Goal: Task Accomplishment & Management: Use online tool/utility

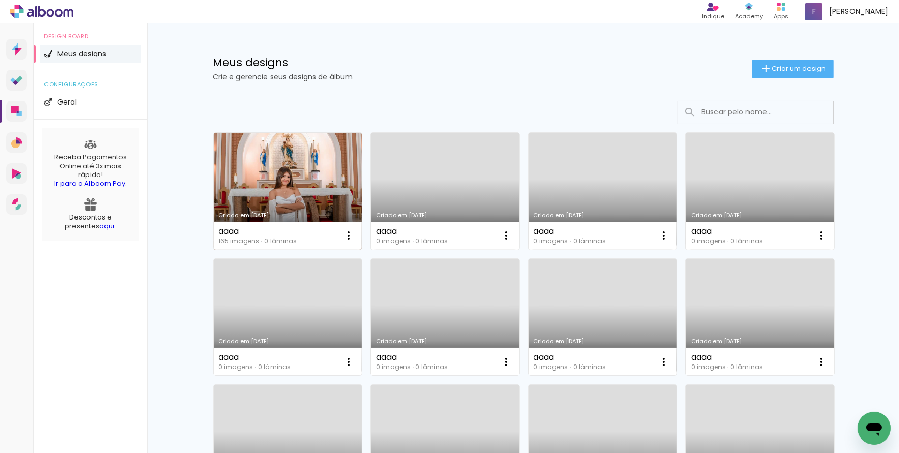
click at [282, 173] on link "Criado em [DATE]" at bounding box center [288, 190] width 148 height 117
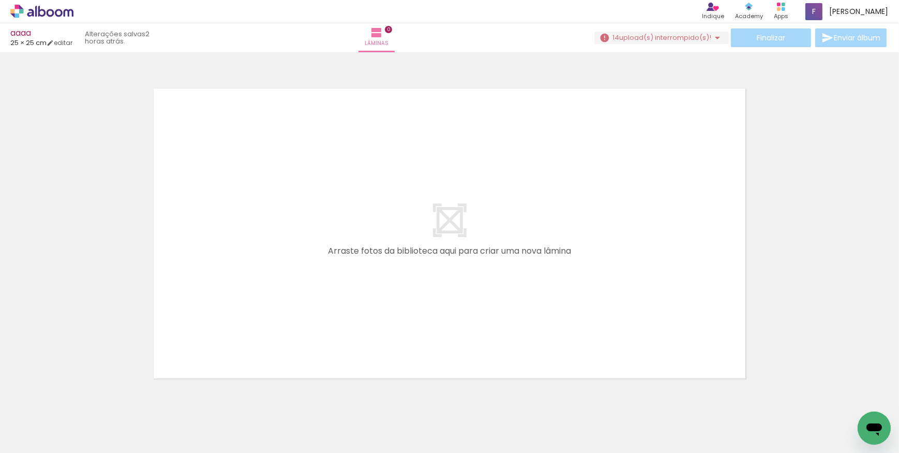
scroll to position [0, 573]
click at [712, 36] on iron-icon at bounding box center [717, 38] width 12 height 12
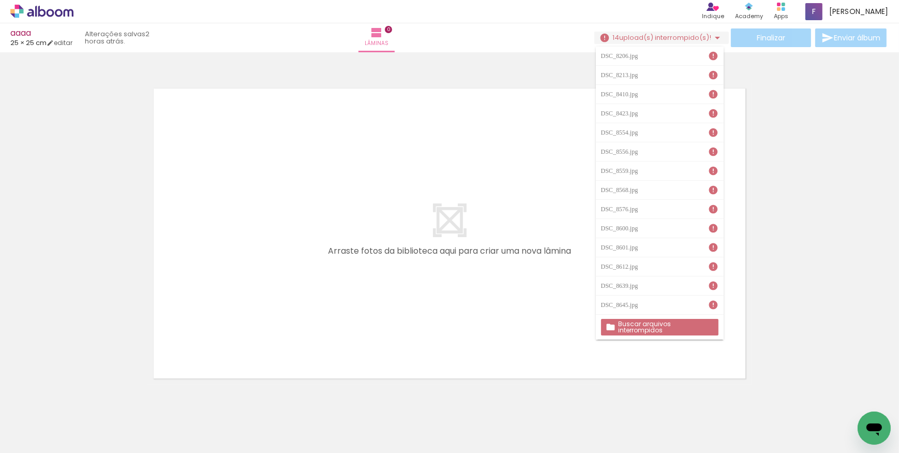
click at [710, 55] on iron-icon at bounding box center [713, 56] width 10 height 10
click at [0, 0] on slot "Buscar arquivos interrompidos" at bounding box center [0, 0] width 0 height 0
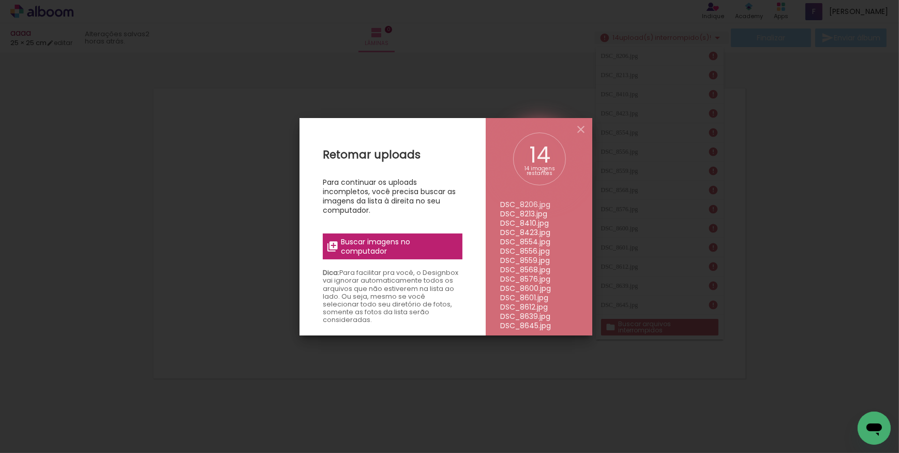
click at [378, 240] on span "Buscar imagens no computador" at bounding box center [398, 246] width 115 height 19
click at [0, 0] on input "file" at bounding box center [0, 0] width 0 height 0
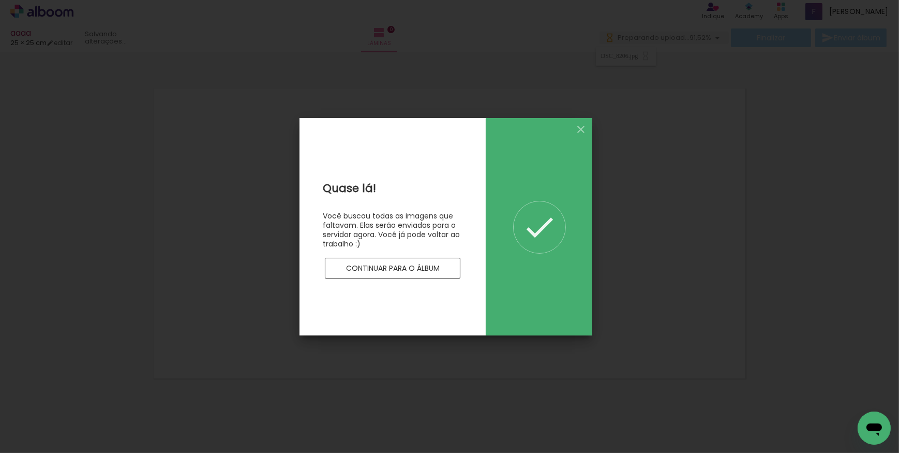
scroll to position [0, 0]
click at [0, 0] on slot "Continuar para o álbum" at bounding box center [0, 0] width 0 height 0
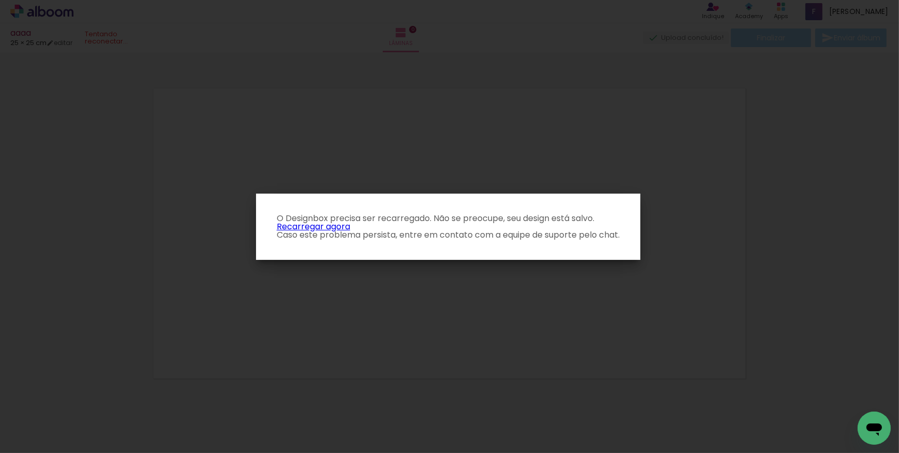
click at [344, 227] on link "Recarregar agora" at bounding box center [313, 226] width 73 height 12
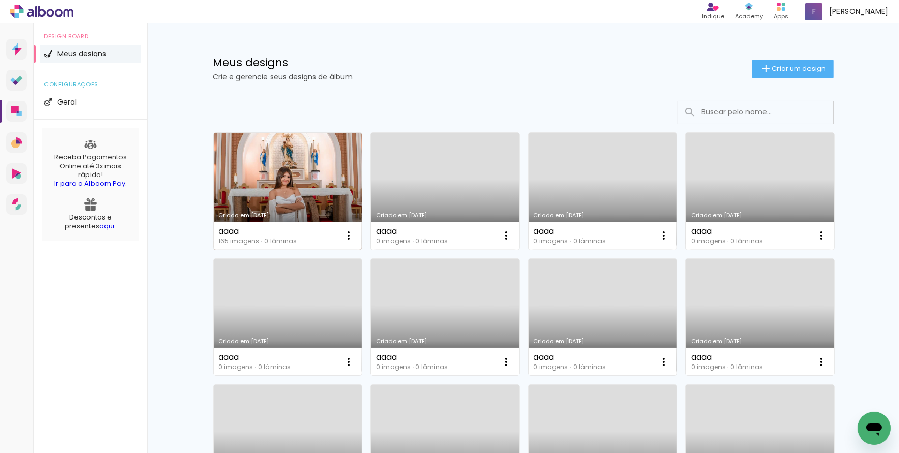
click at [311, 166] on link "Criado em [DATE]" at bounding box center [288, 190] width 148 height 117
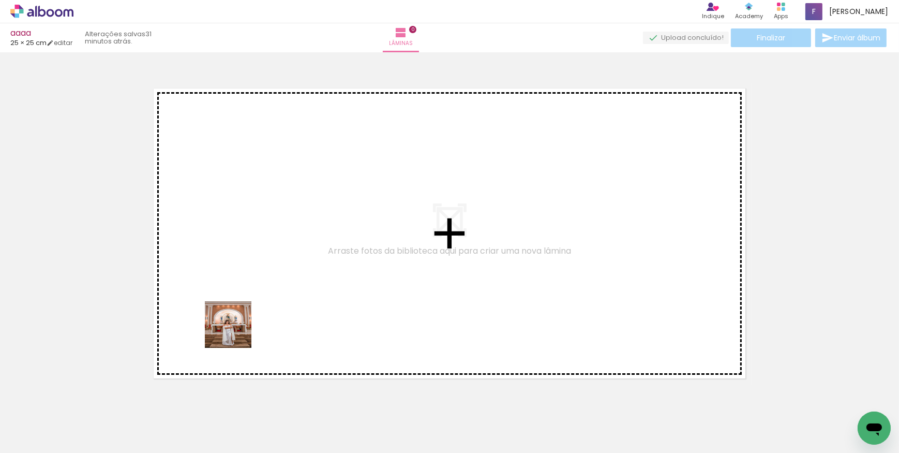
drag, startPoint x: 123, startPoint y: 409, endPoint x: 321, endPoint y: 270, distance: 241.8
click at [321, 270] on quentale-workspace at bounding box center [449, 226] width 899 height 453
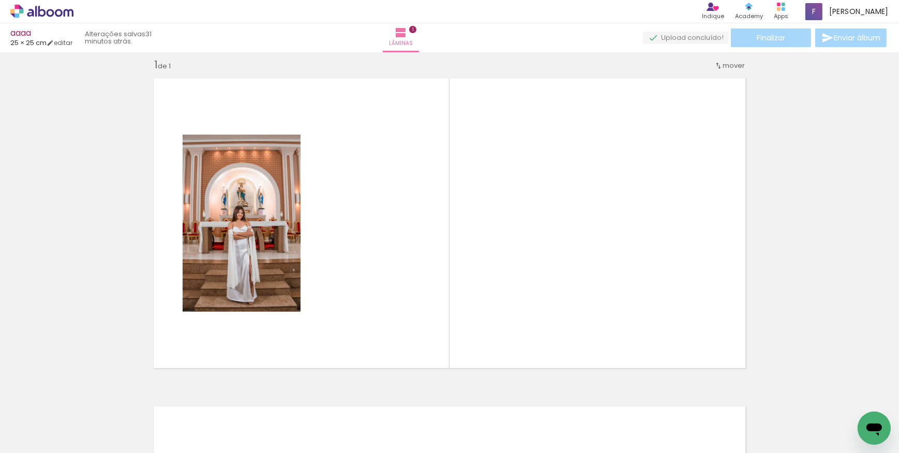
scroll to position [13, 0]
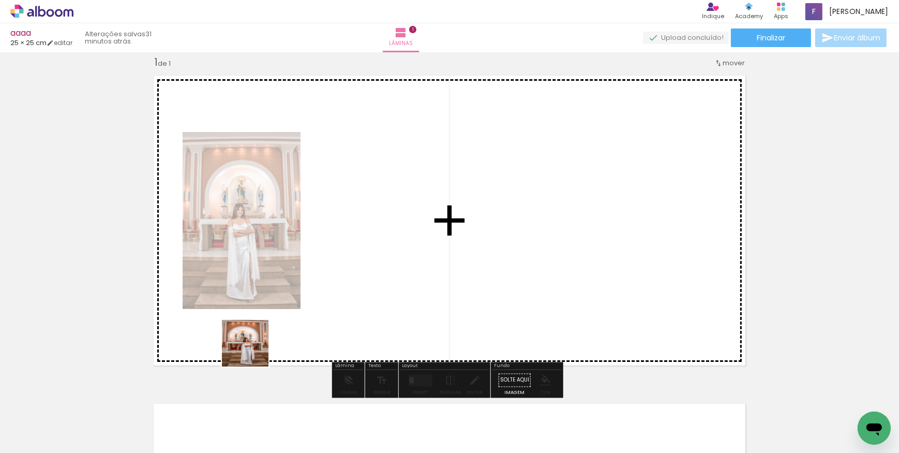
drag, startPoint x: 217, startPoint y: 424, endPoint x: 306, endPoint y: 265, distance: 182.2
click at [306, 265] on quentale-workspace at bounding box center [449, 226] width 899 height 453
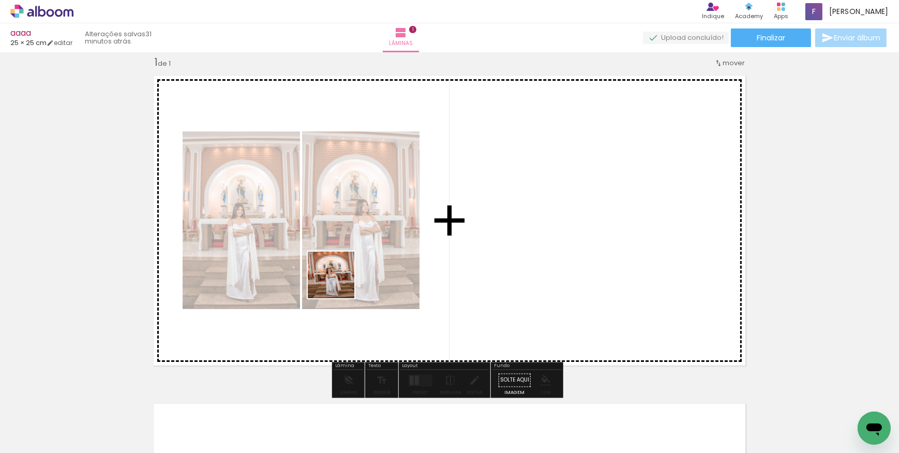
drag, startPoint x: 279, startPoint y: 423, endPoint x: 345, endPoint y: 265, distance: 170.9
click at [345, 265] on quentale-workspace at bounding box center [449, 226] width 899 height 453
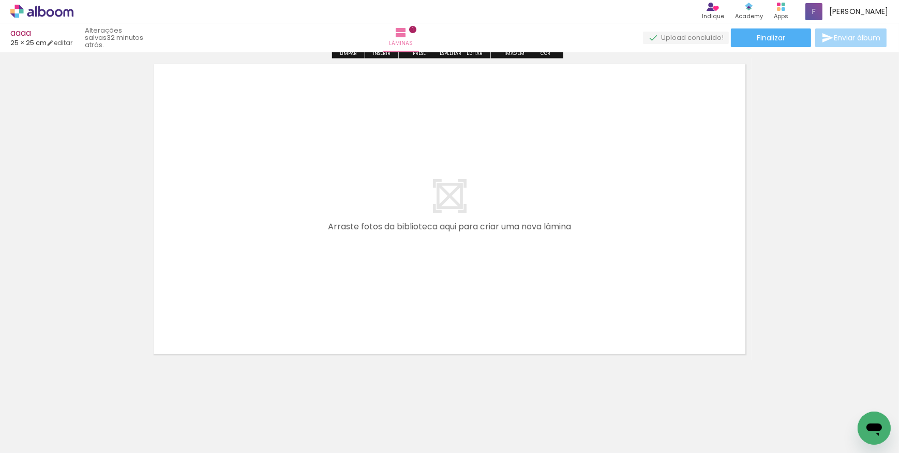
scroll to position [361, 0]
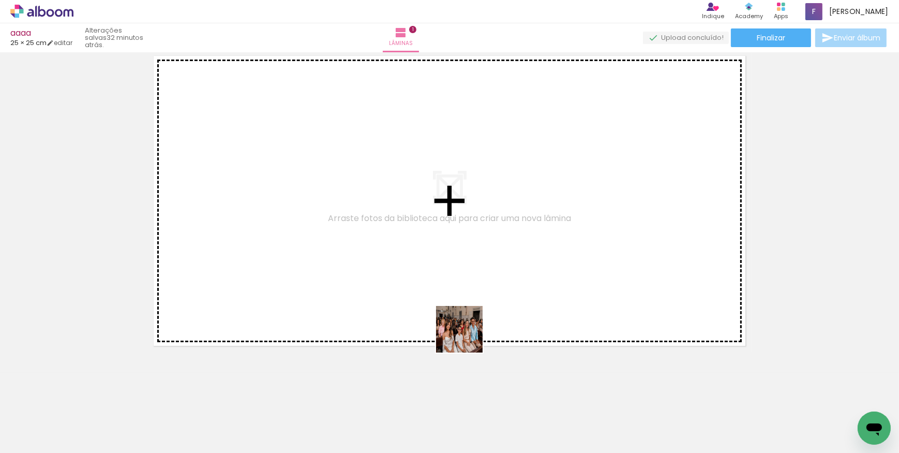
drag, startPoint x: 466, startPoint y: 419, endPoint x: 539, endPoint y: 387, distance: 79.9
click at [465, 291] on quentale-workspace at bounding box center [449, 226] width 899 height 453
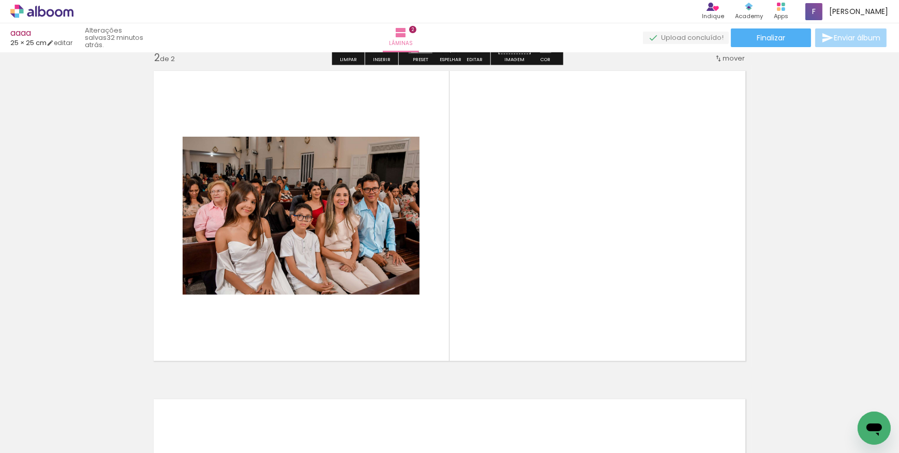
scroll to position [341, 0]
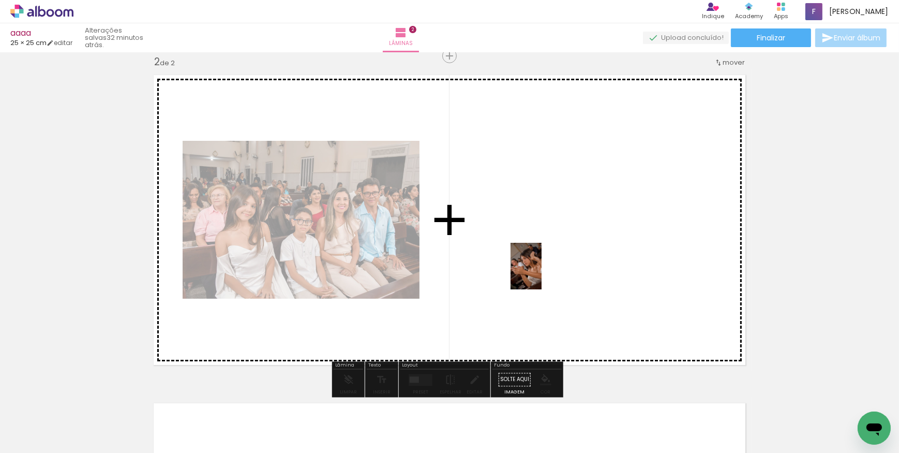
drag, startPoint x: 576, startPoint y: 426, endPoint x: 605, endPoint y: 366, distance: 66.2
click at [542, 273] on quentale-workspace at bounding box center [449, 226] width 899 height 453
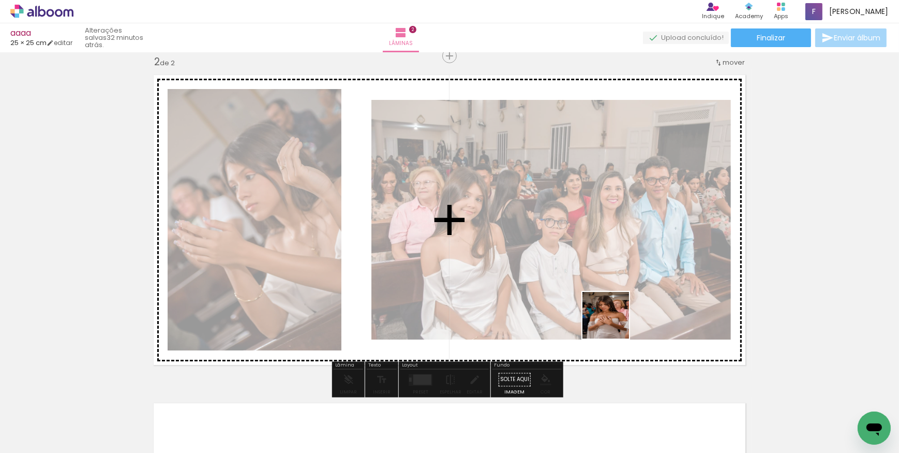
drag, startPoint x: 629, startPoint y: 424, endPoint x: 607, endPoint y: 281, distance: 143.8
click at [607, 281] on quentale-workspace at bounding box center [449, 226] width 899 height 453
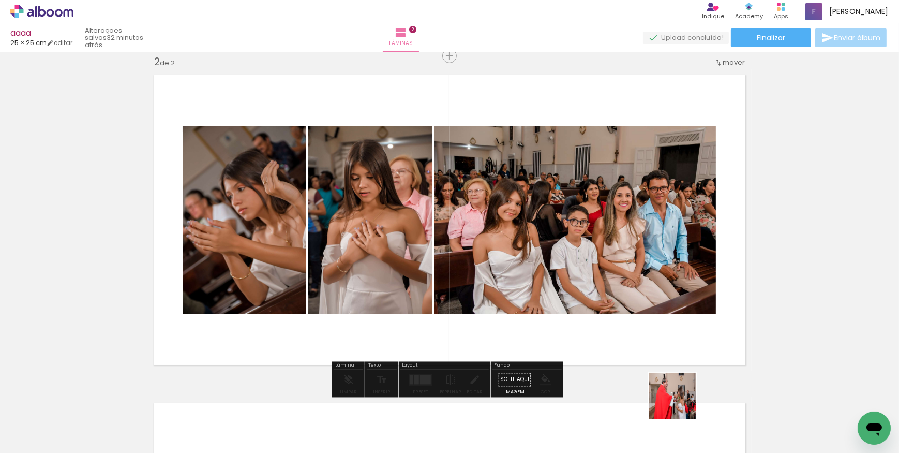
drag, startPoint x: 680, startPoint y: 403, endPoint x: 670, endPoint y: 353, distance: 51.7
click at [594, 263] on quentale-workspace at bounding box center [449, 226] width 899 height 453
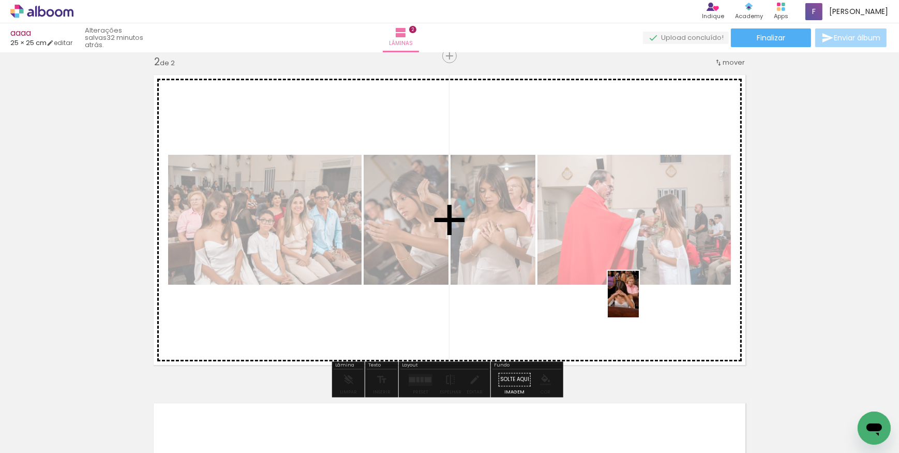
drag, startPoint x: 741, startPoint y: 413, endPoint x: 639, endPoint y: 302, distance: 151.2
click at [639, 302] on quentale-workspace at bounding box center [449, 226] width 899 height 453
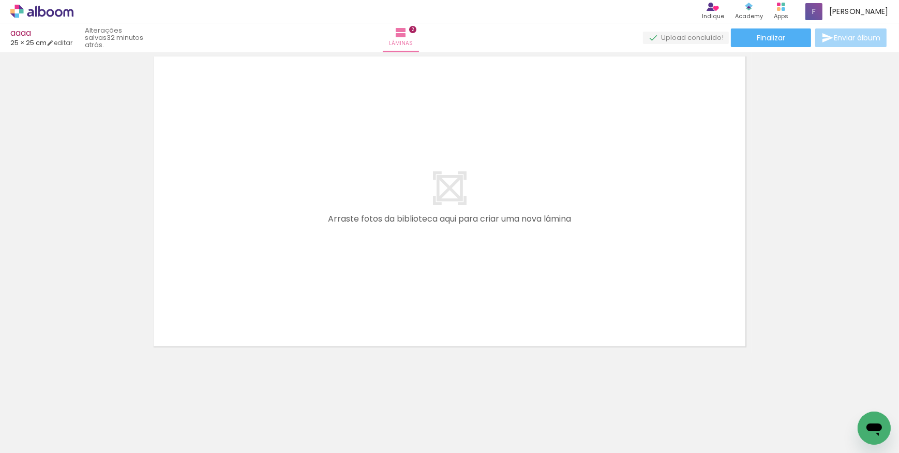
scroll to position [0, 623]
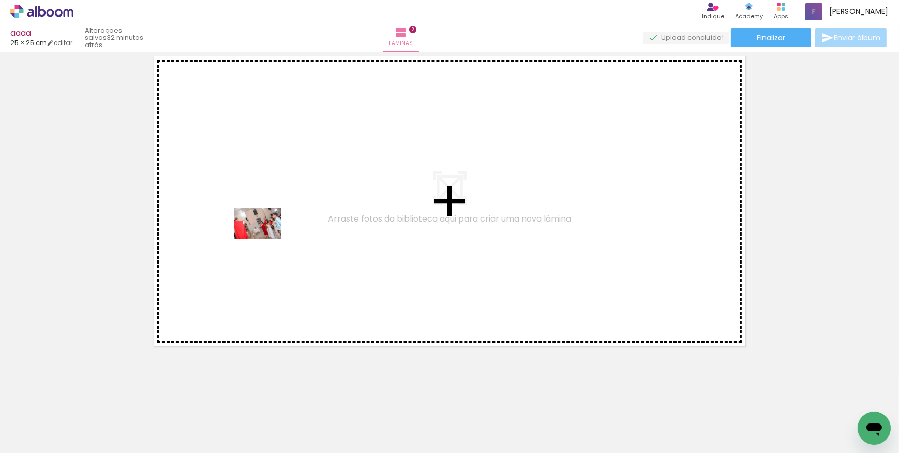
drag, startPoint x: 189, startPoint y: 413, endPoint x: 265, endPoint y: 238, distance: 191.3
click at [265, 238] on quentale-workspace at bounding box center [449, 226] width 899 height 453
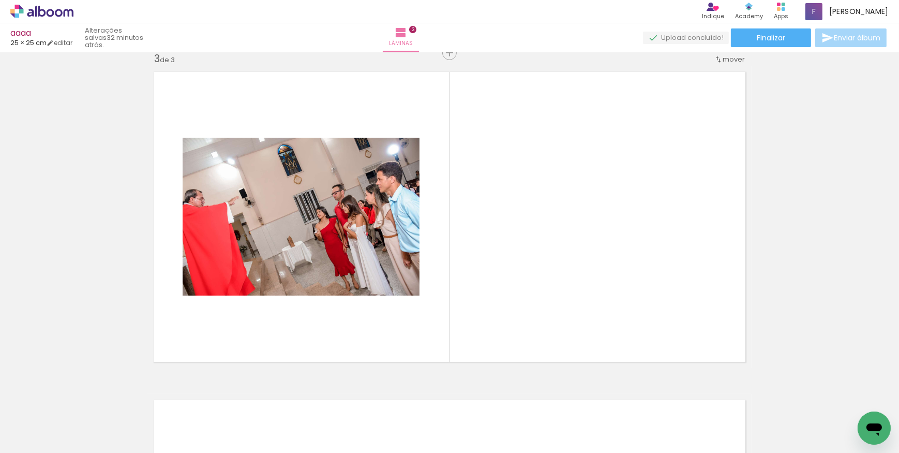
scroll to position [669, 0]
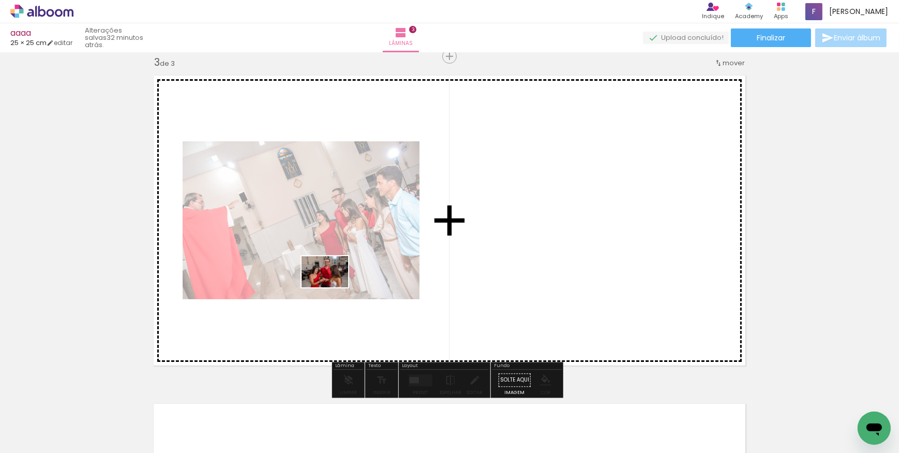
drag, startPoint x: 299, startPoint y: 417, endPoint x: 322, endPoint y: 339, distance: 81.9
click at [336, 278] on quentale-workspace at bounding box center [449, 226] width 899 height 453
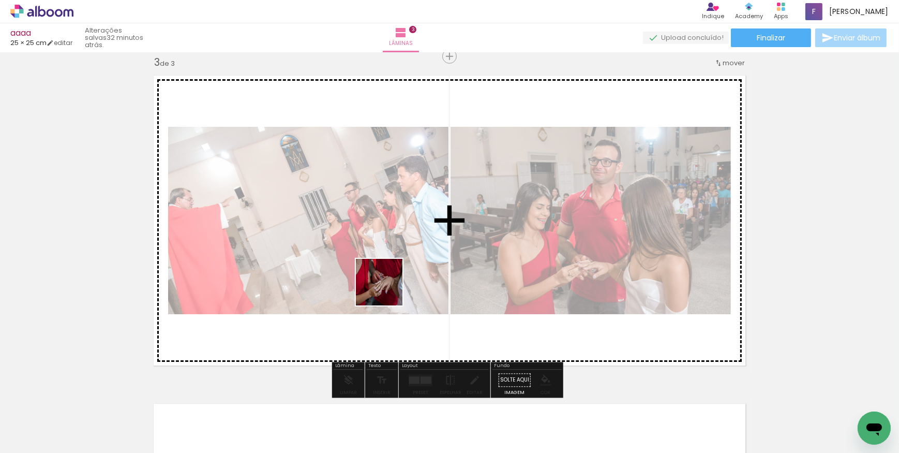
drag, startPoint x: 352, startPoint y: 424, endPoint x: 421, endPoint y: 269, distance: 169.8
click at [400, 230] on quentale-workspace at bounding box center [449, 226] width 899 height 453
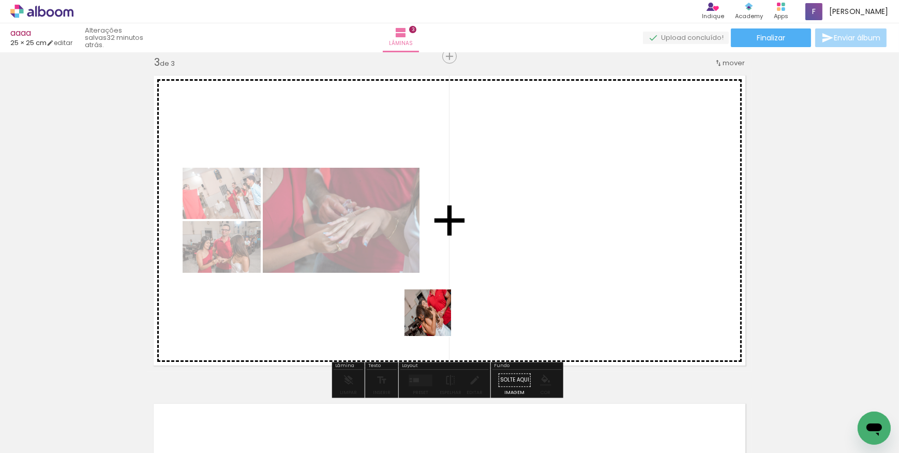
drag, startPoint x: 410, startPoint y: 423, endPoint x: 454, endPoint y: 259, distance: 169.9
click at [454, 259] on quentale-workspace at bounding box center [449, 226] width 899 height 453
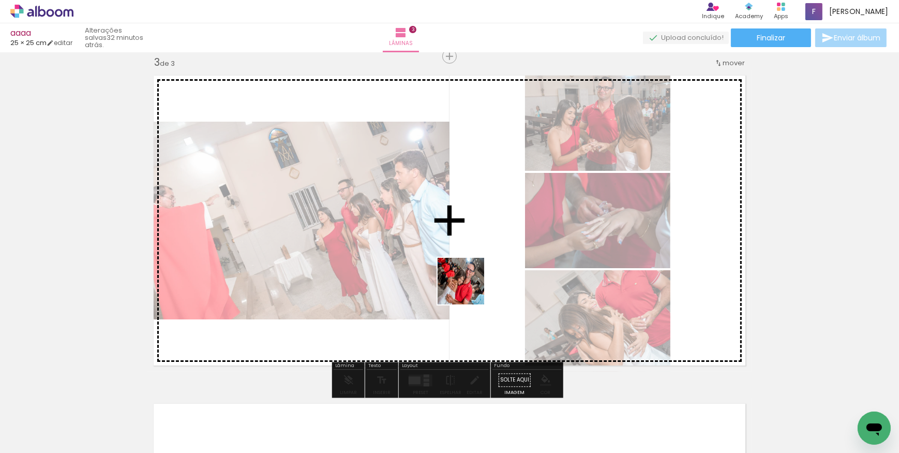
drag, startPoint x: 470, startPoint y: 419, endPoint x: 468, endPoint y: 282, distance: 137.1
click at [468, 282] on quentale-workspace at bounding box center [449, 226] width 899 height 453
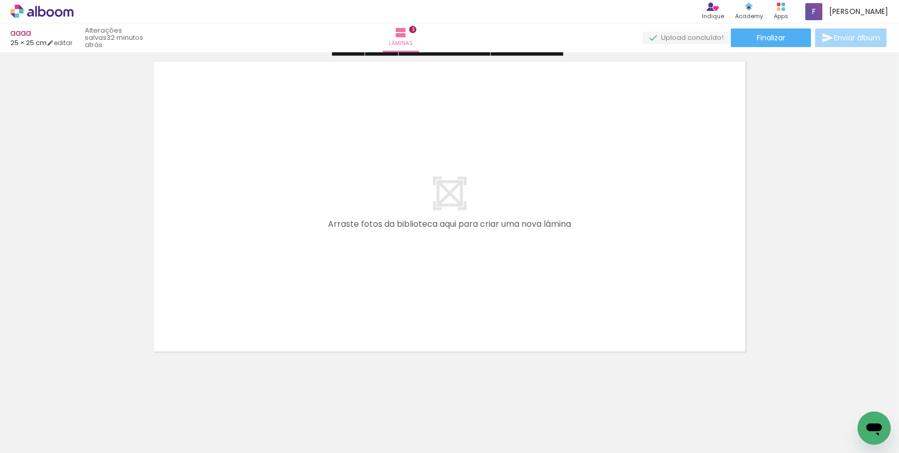
scroll to position [1016, 0]
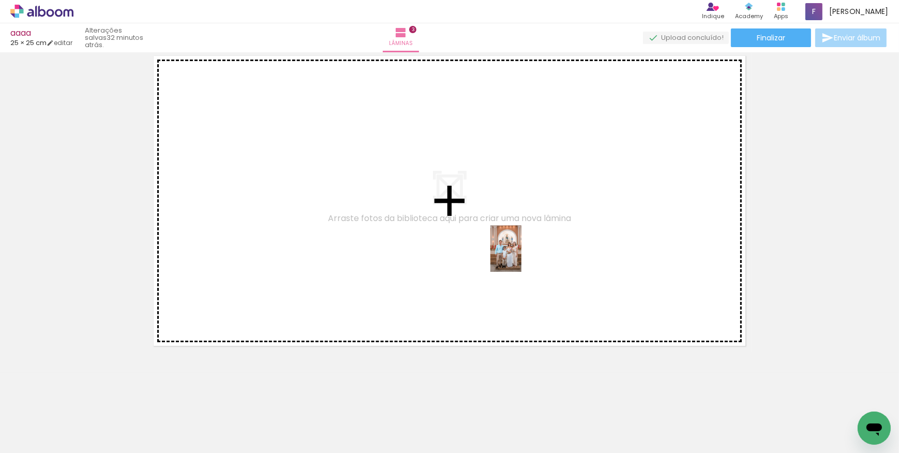
drag, startPoint x: 586, startPoint y: 430, endPoint x: 521, endPoint y: 256, distance: 185.4
click at [521, 256] on quentale-workspace at bounding box center [449, 226] width 899 height 453
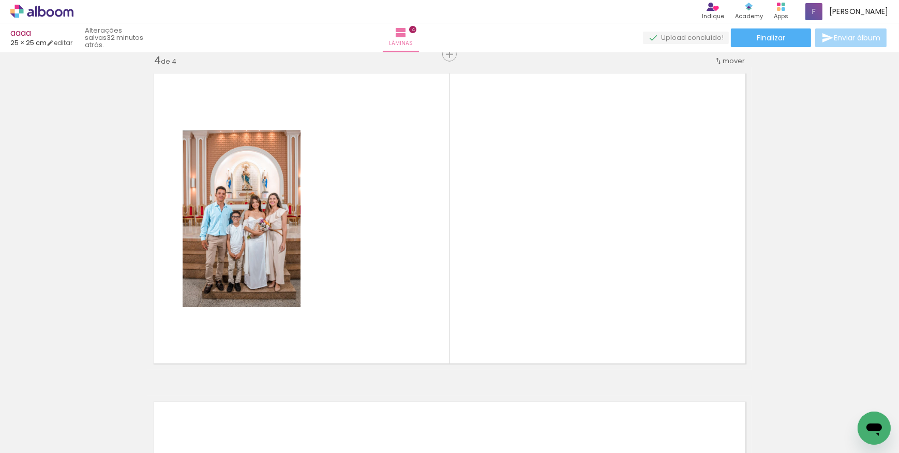
scroll to position [997, 0]
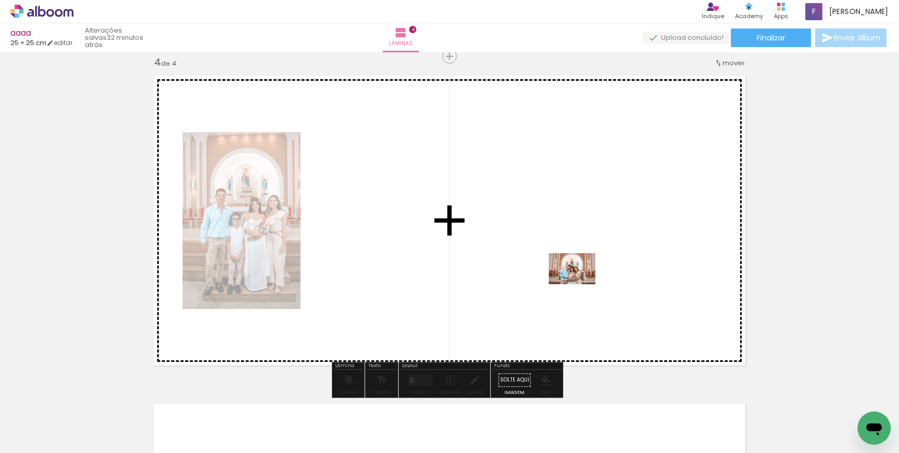
drag, startPoint x: 650, startPoint y: 419, endPoint x: 675, endPoint y: 387, distance: 40.6
click at [579, 280] on quentale-workspace at bounding box center [449, 226] width 899 height 453
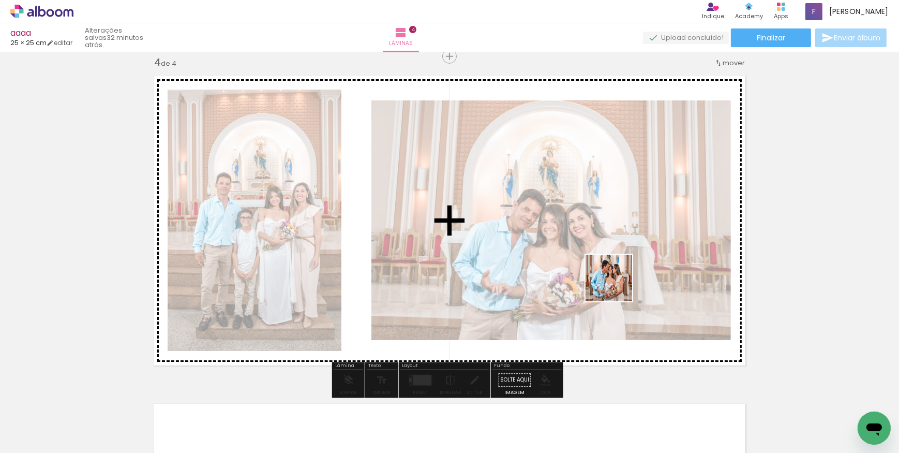
drag, startPoint x: 696, startPoint y: 425, endPoint x: 616, endPoint y: 283, distance: 163.1
click at [616, 283] on quentale-workspace at bounding box center [449, 226] width 899 height 453
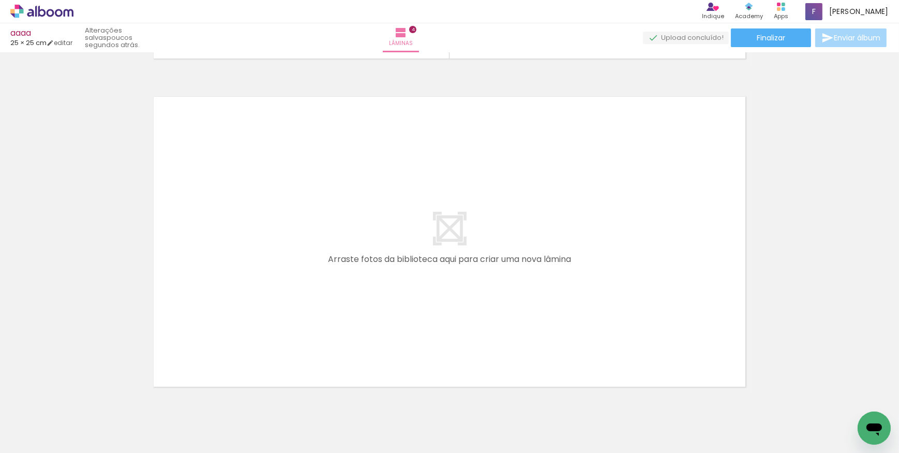
scroll to position [1326, 0]
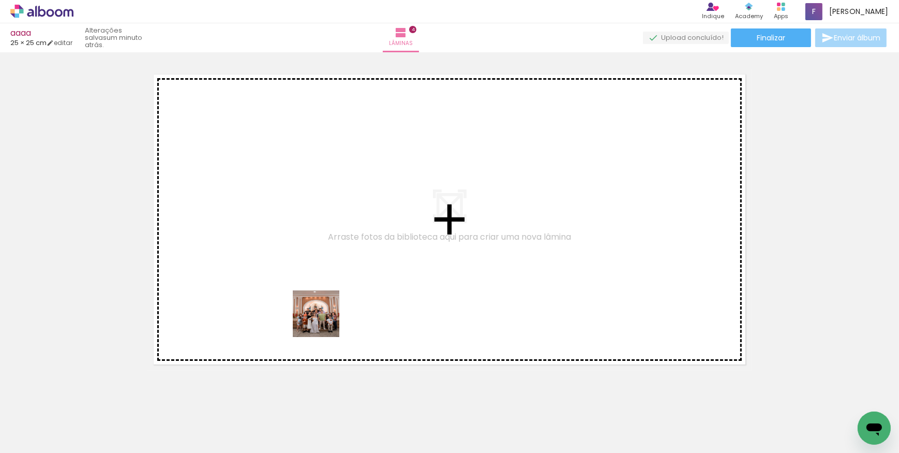
drag, startPoint x: 309, startPoint y: 430, endPoint x: 325, endPoint y: 314, distance: 117.0
click at [325, 314] on quentale-workspace at bounding box center [449, 226] width 899 height 453
click at [325, 314] on quentale-layouter at bounding box center [449, 219] width 604 height 302
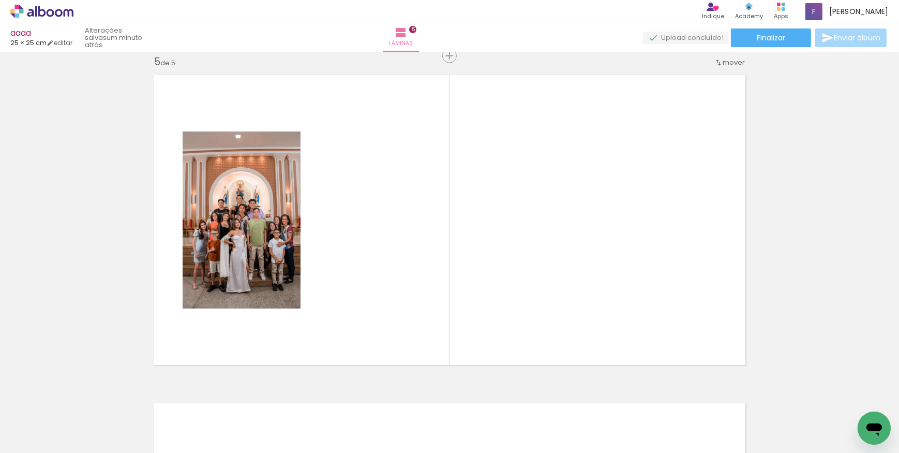
scroll to position [1325, 0]
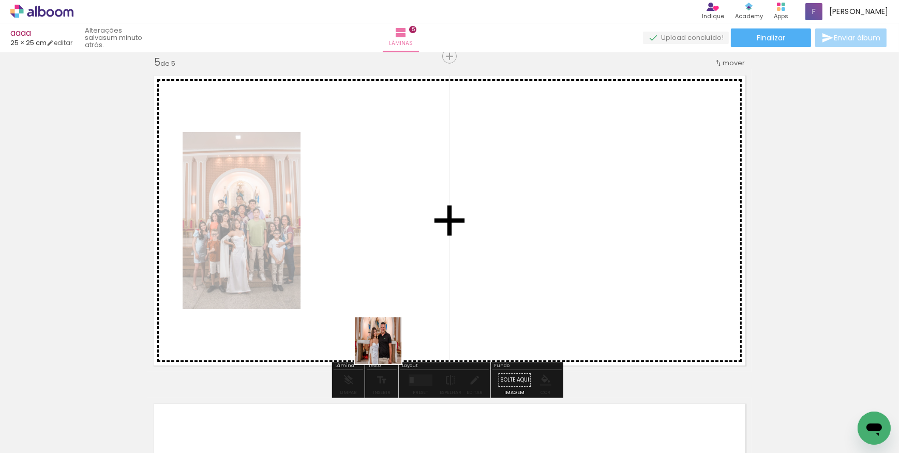
drag, startPoint x: 378, startPoint y: 424, endPoint x: 391, endPoint y: 316, distance: 109.3
click at [391, 316] on quentale-workspace at bounding box center [449, 226] width 899 height 453
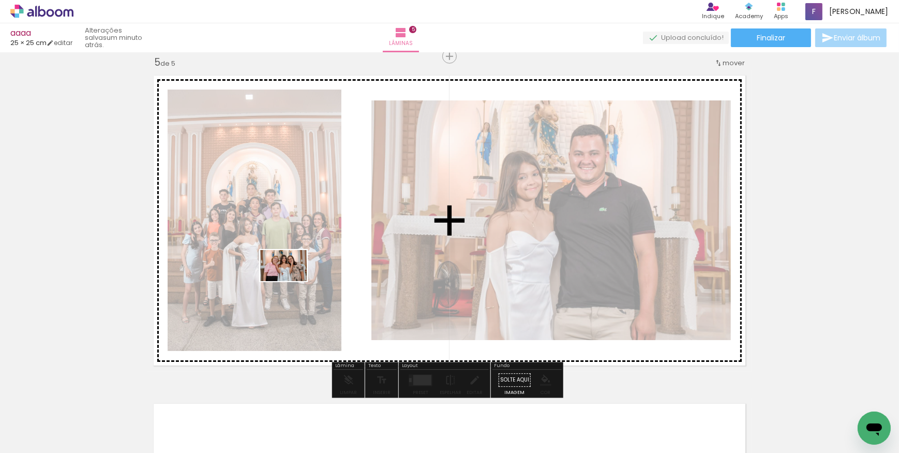
drag, startPoint x: 245, startPoint y: 428, endPoint x: 291, endPoint y: 280, distance: 154.9
click at [291, 280] on quentale-workspace at bounding box center [449, 226] width 899 height 453
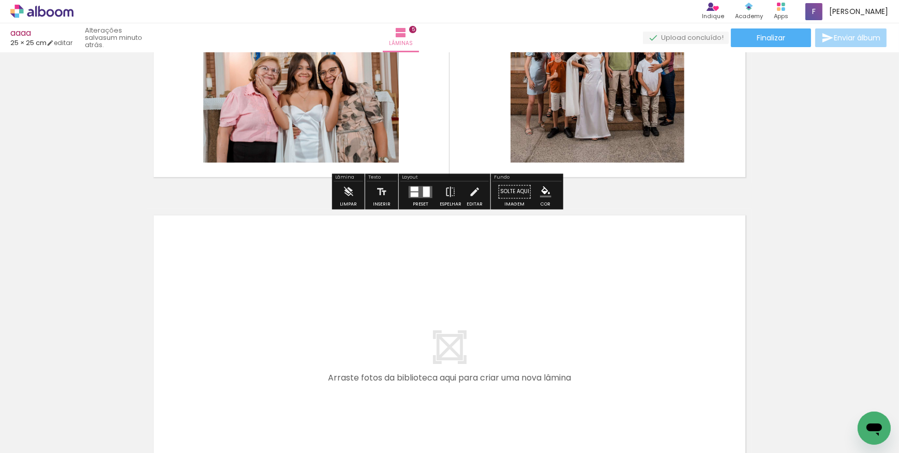
scroll to position [1560, 0]
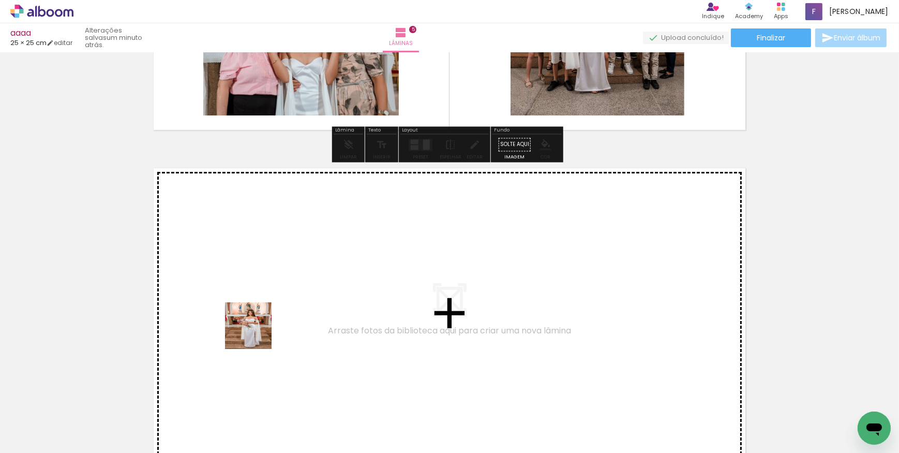
drag, startPoint x: 198, startPoint y: 422, endPoint x: 290, endPoint y: 303, distance: 150.8
click at [290, 303] on quentale-workspace at bounding box center [449, 226] width 899 height 453
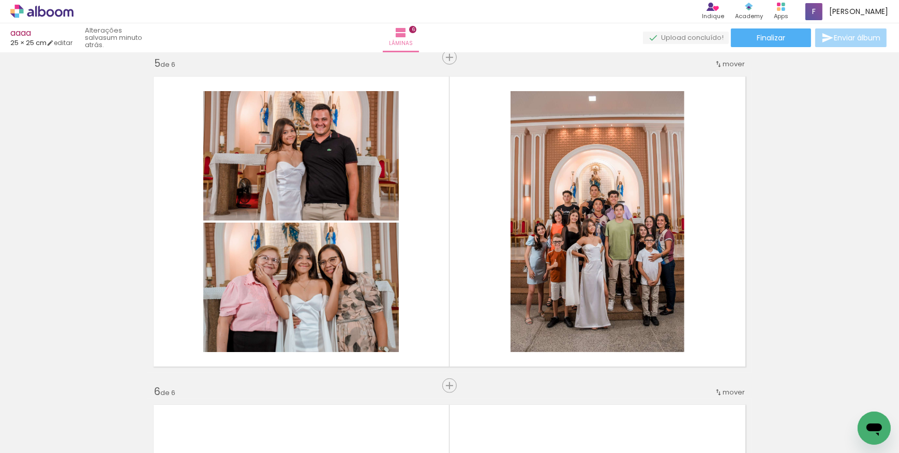
scroll to position [0, 606]
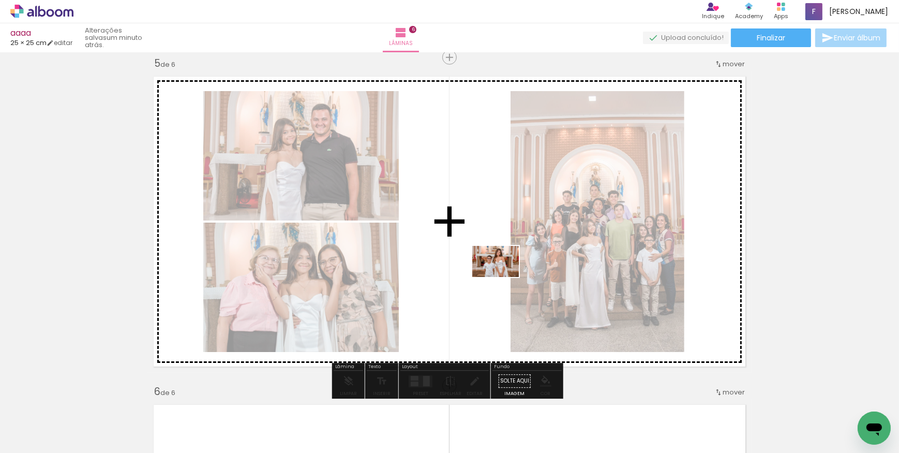
drag, startPoint x: 549, startPoint y: 425, endPoint x: 503, endPoint y: 276, distance: 155.6
click at [503, 276] on quentale-workspace at bounding box center [449, 226] width 899 height 453
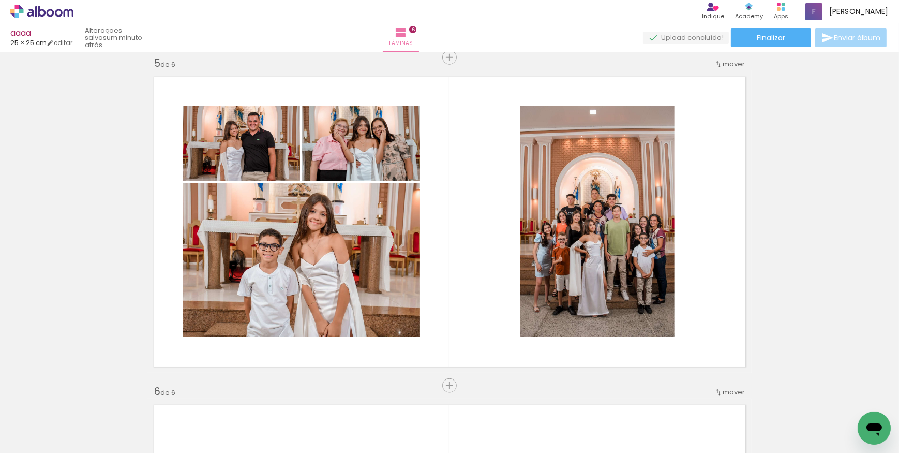
scroll to position [0, 0]
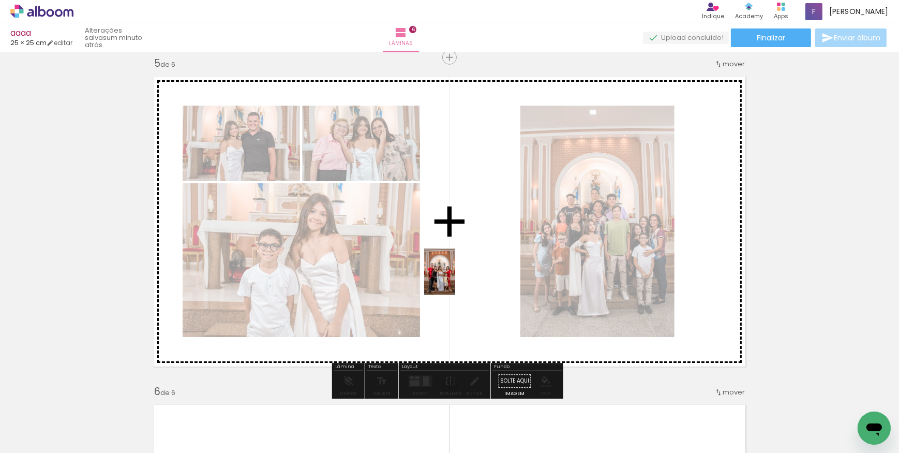
drag, startPoint x: 402, startPoint y: 429, endPoint x: 465, endPoint y: 265, distance: 175.7
click at [465, 265] on quentale-workspace at bounding box center [449, 226] width 899 height 453
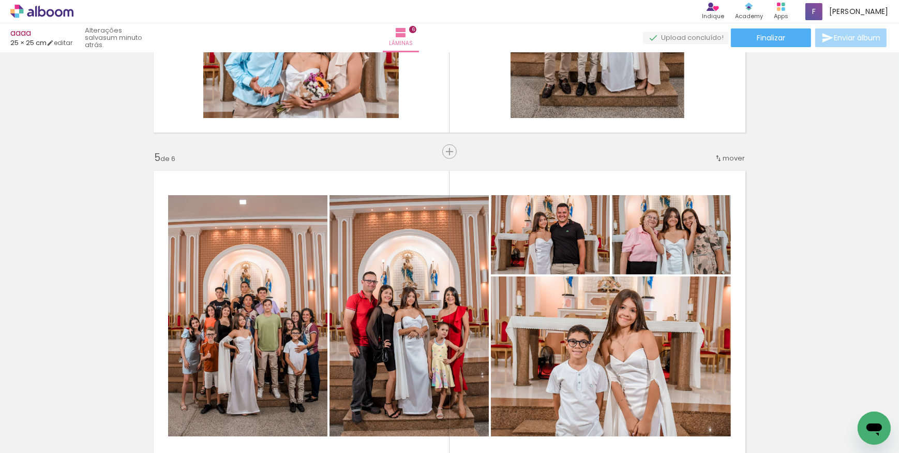
scroll to position [1277, 0]
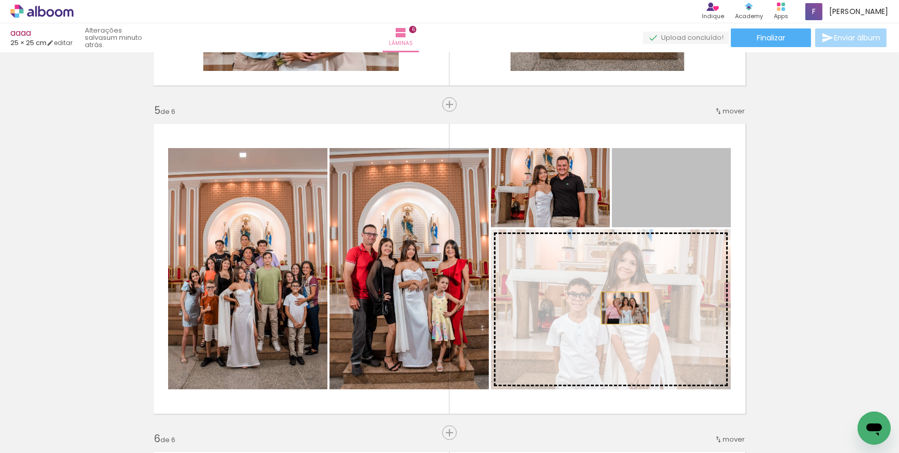
drag, startPoint x: 682, startPoint y: 182, endPoint x: 622, endPoint y: 308, distance: 140.0
click at [0, 0] on slot at bounding box center [0, 0] width 0 height 0
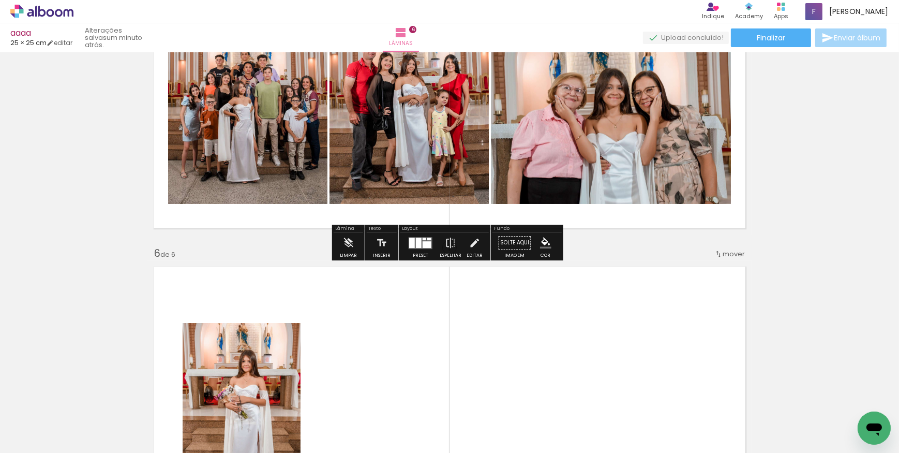
scroll to position [1464, 0]
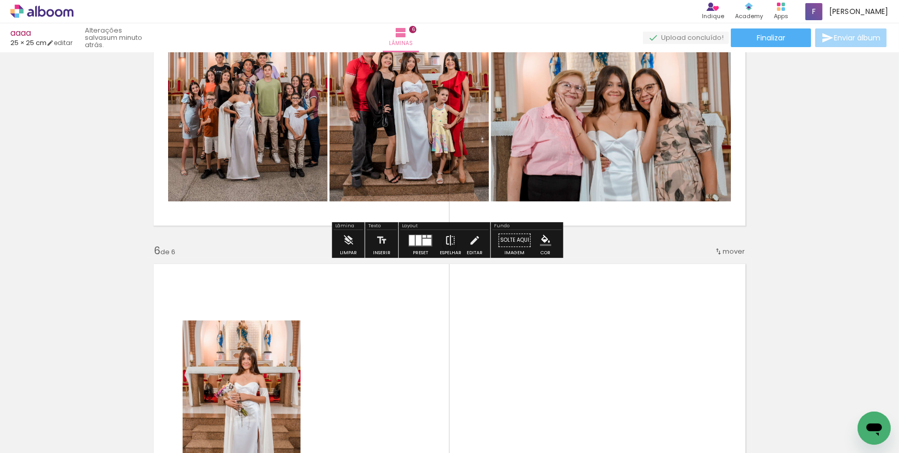
click at [450, 244] on iron-icon at bounding box center [450, 240] width 11 height 21
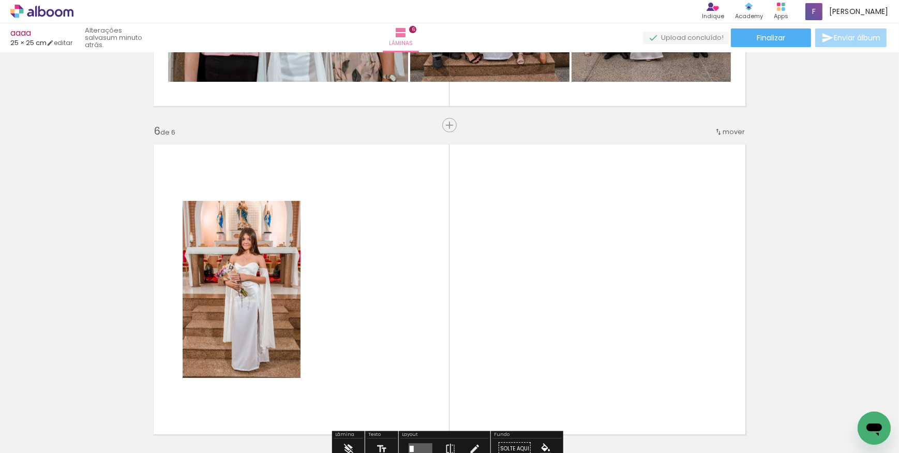
scroll to position [1653, 0]
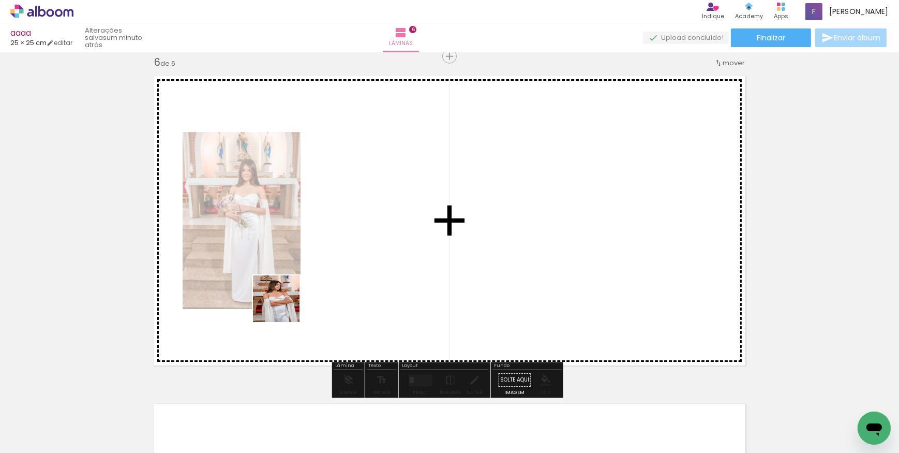
drag, startPoint x: 168, startPoint y: 424, endPoint x: 292, endPoint y: 298, distance: 176.7
click at [288, 301] on quentale-workspace at bounding box center [449, 226] width 899 height 453
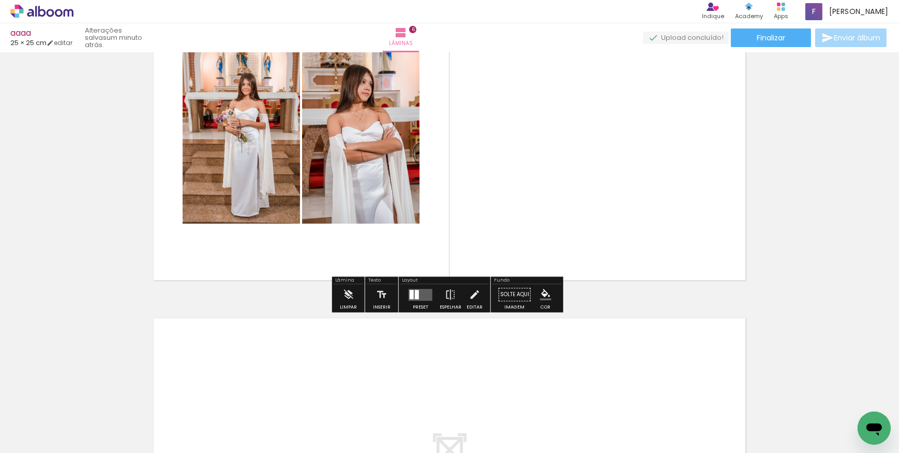
scroll to position [1747, 0]
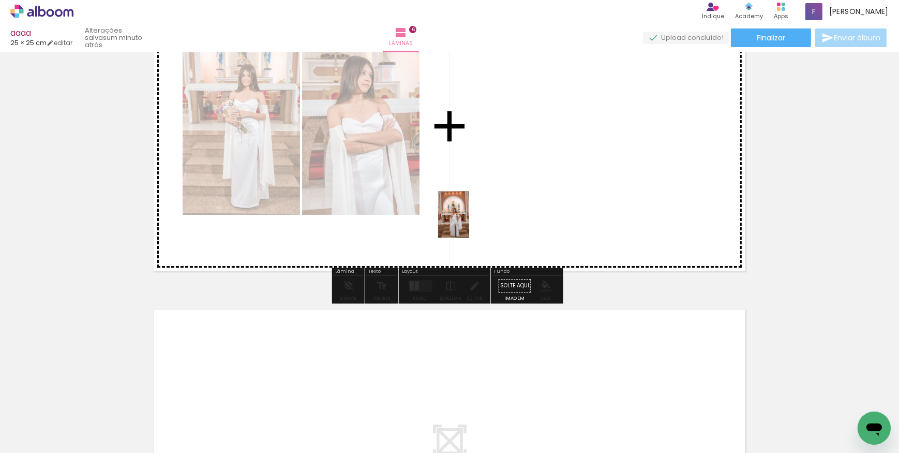
drag, startPoint x: 334, startPoint y: 416, endPoint x: 469, endPoint y: 222, distance: 236.3
click at [469, 222] on quentale-workspace at bounding box center [449, 226] width 899 height 453
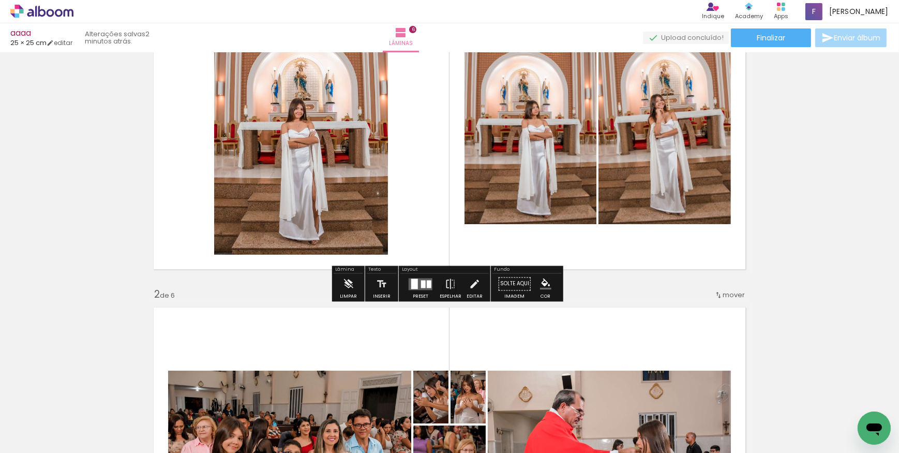
scroll to position [141, 0]
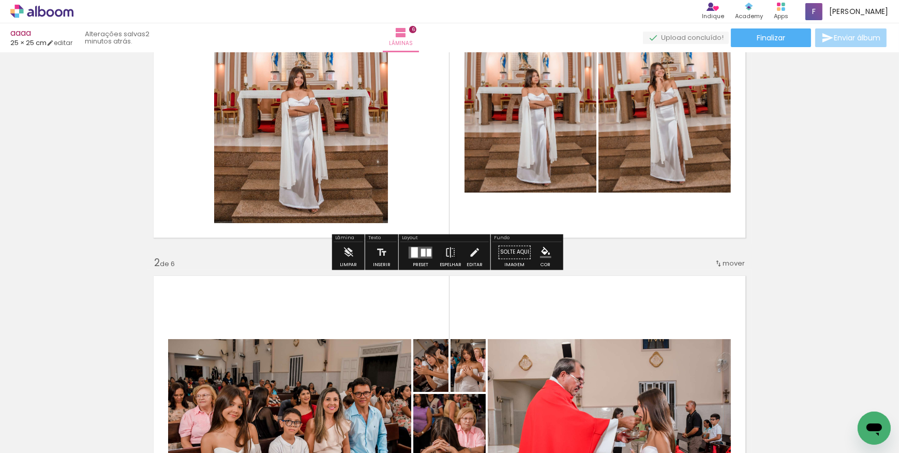
click at [421, 248] on div at bounding box center [423, 252] width 5 height 8
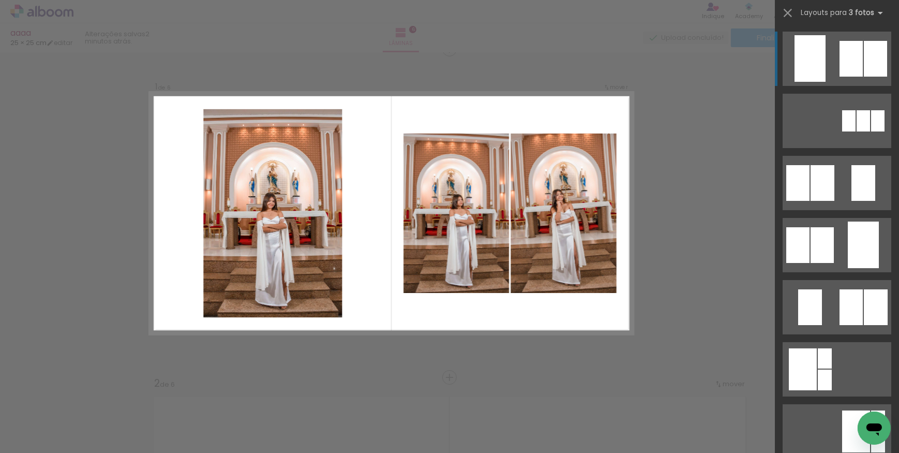
scroll to position [13, 0]
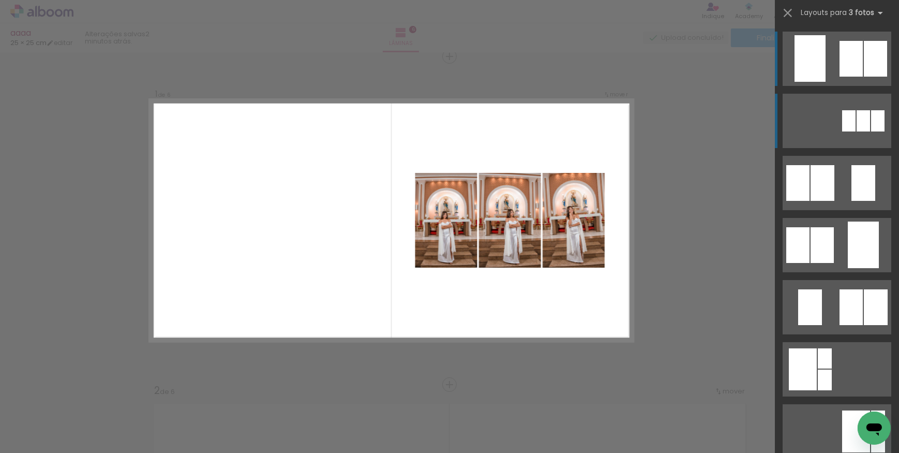
click at [826, 82] on div at bounding box center [810, 58] width 31 height 47
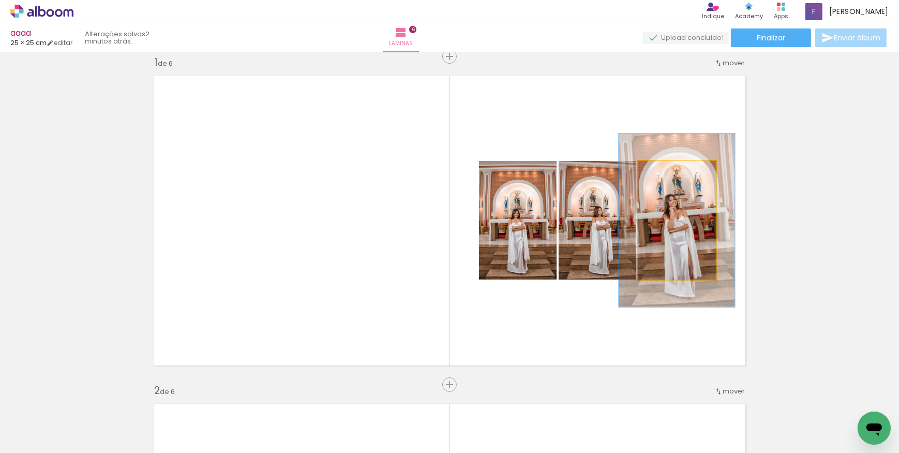
drag, startPoint x: 662, startPoint y: 170, endPoint x: 680, endPoint y: 160, distance: 20.1
click at [680, 161] on quentale-photo at bounding box center [677, 220] width 78 height 118
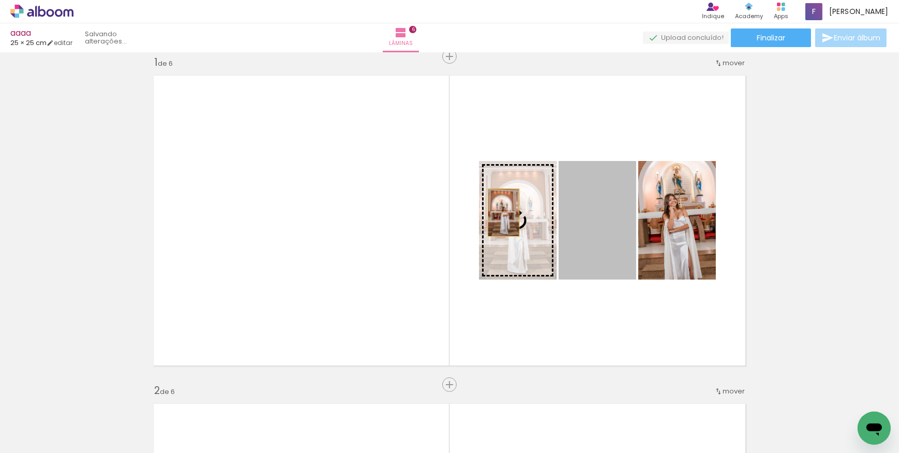
drag, startPoint x: 592, startPoint y: 235, endPoint x: 500, endPoint y: 212, distance: 94.5
click at [0, 0] on slot at bounding box center [0, 0] width 0 height 0
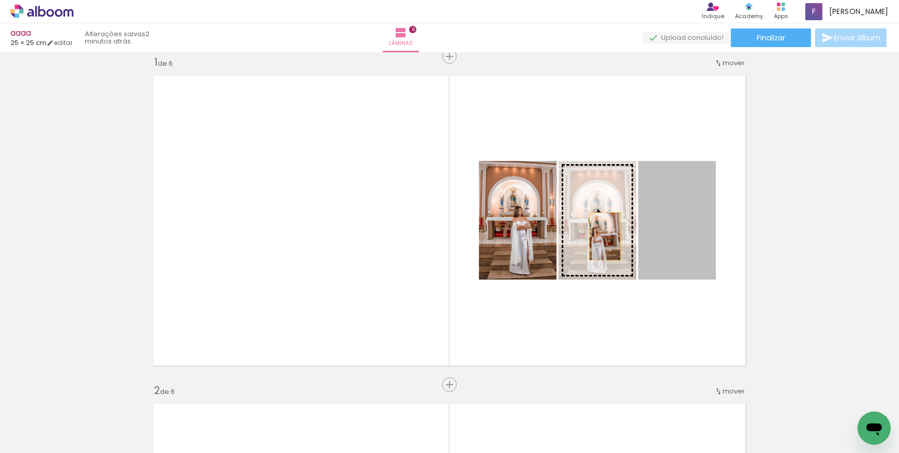
drag, startPoint x: 693, startPoint y: 238, endPoint x: 602, endPoint y: 236, distance: 91.6
click at [0, 0] on slot at bounding box center [0, 0] width 0 height 0
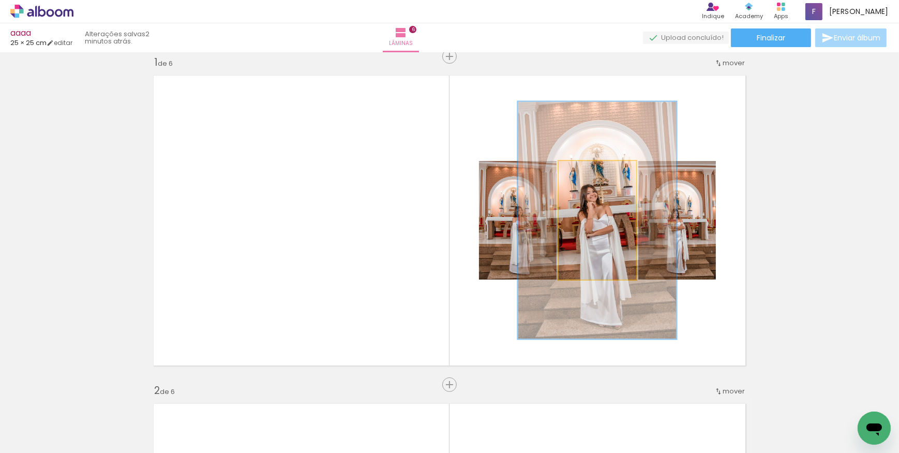
drag, startPoint x: 582, startPoint y: 171, endPoint x: 624, endPoint y: 158, distance: 43.9
type paper-slider "200"
click at [624, 161] on quentale-photo at bounding box center [598, 220] width 78 height 118
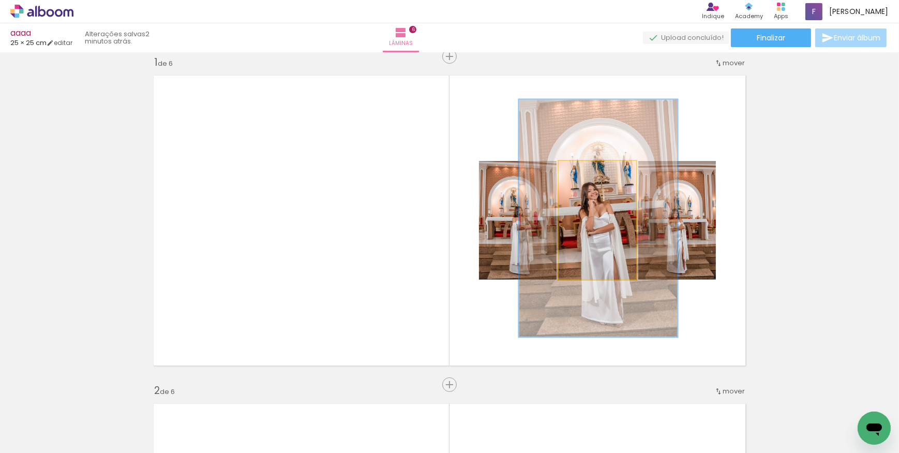
drag, startPoint x: 618, startPoint y: 172, endPoint x: 626, endPoint y: 171, distance: 8.3
click at [626, 171] on div at bounding box center [623, 171] width 17 height 17
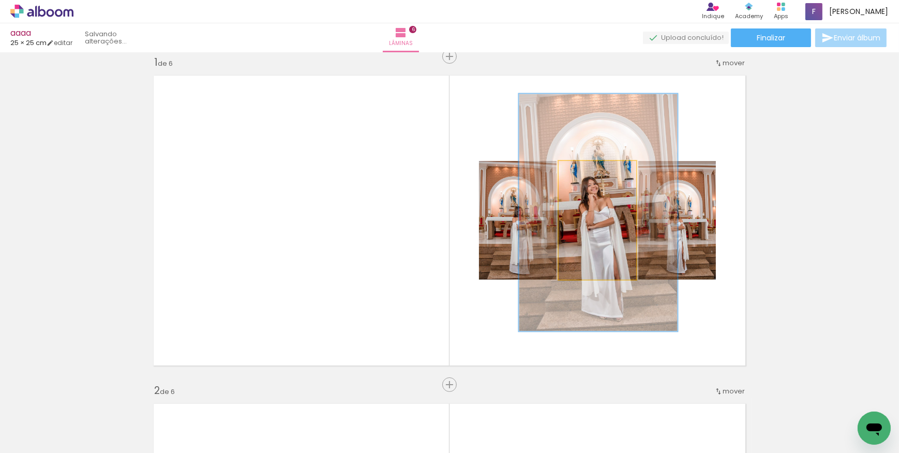
drag, startPoint x: 601, startPoint y: 243, endPoint x: 601, endPoint y: 237, distance: 5.7
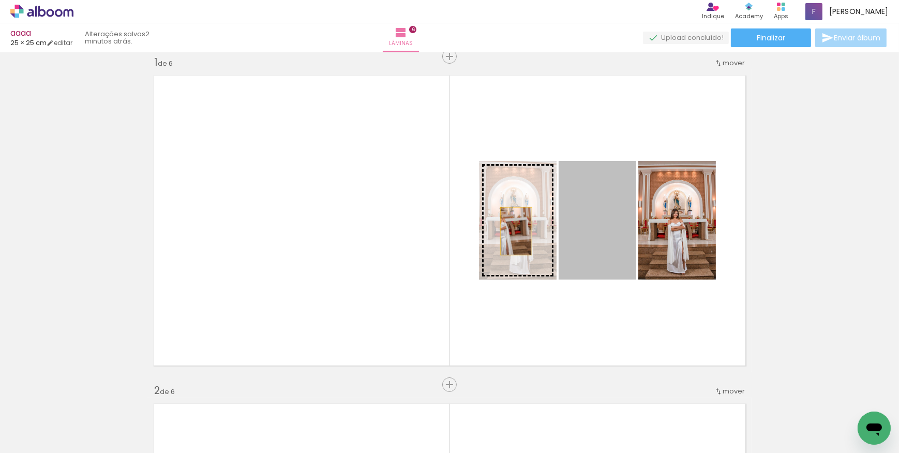
drag, startPoint x: 606, startPoint y: 248, endPoint x: 505, endPoint y: 232, distance: 102.6
click at [0, 0] on slot at bounding box center [0, 0] width 0 height 0
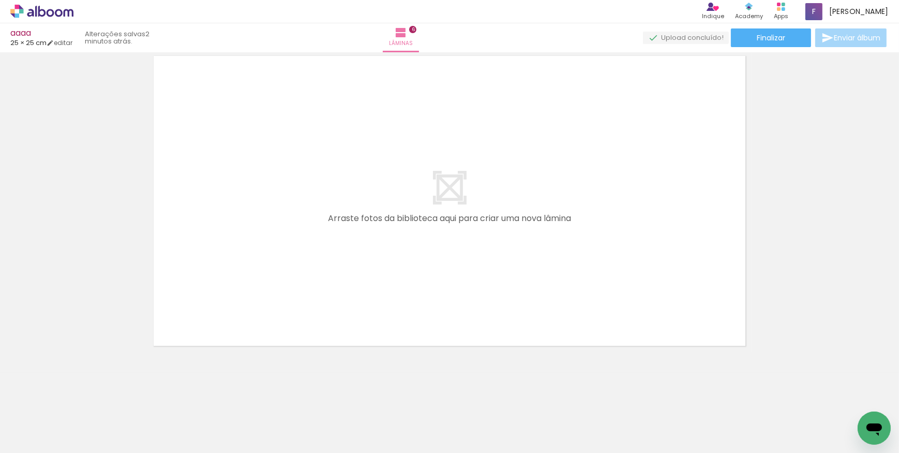
scroll to position [0, 1151]
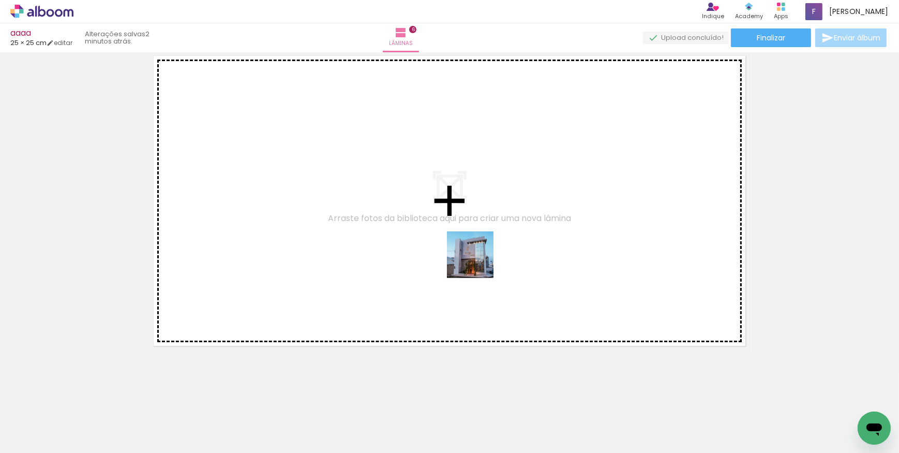
drag, startPoint x: 468, startPoint y: 420, endPoint x: 470, endPoint y: 367, distance: 53.3
click at [478, 232] on quentale-workspace at bounding box center [449, 226] width 899 height 453
